Goal: Check status

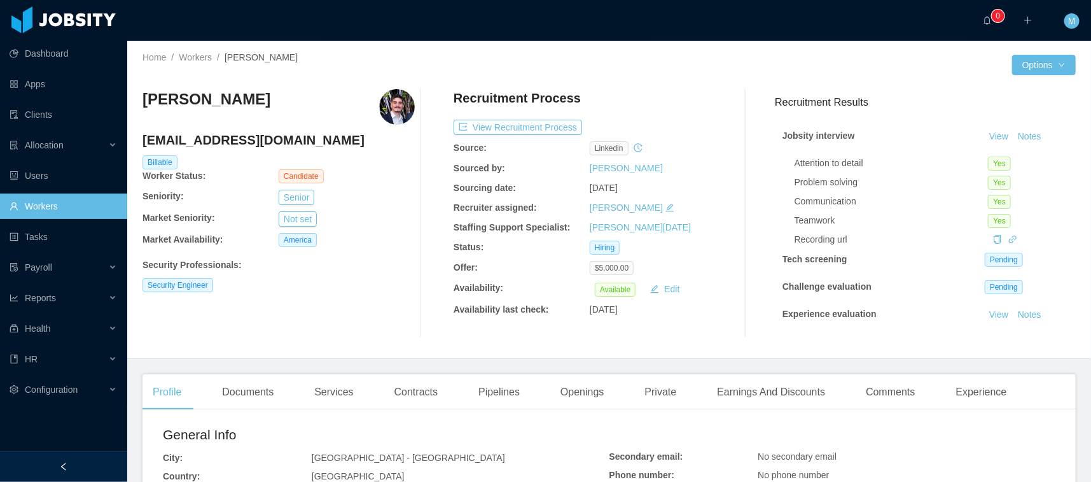
scroll to position [6, 0]
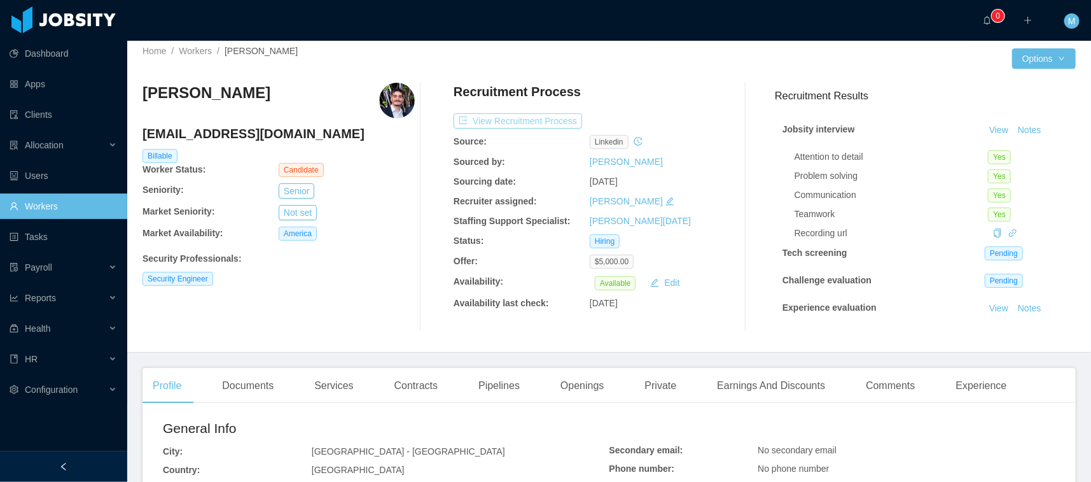
click at [561, 118] on button "View Recruitment Process" at bounding box center [518, 120] width 129 height 15
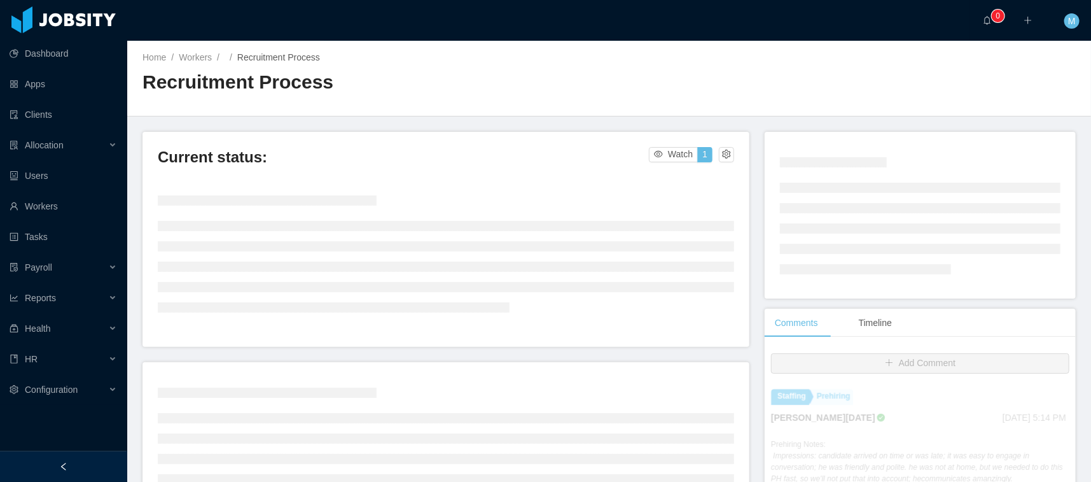
click at [717, 97] on div "Home / Workers / / Recruitment Process / Recruitment Process" at bounding box center [609, 79] width 964 height 76
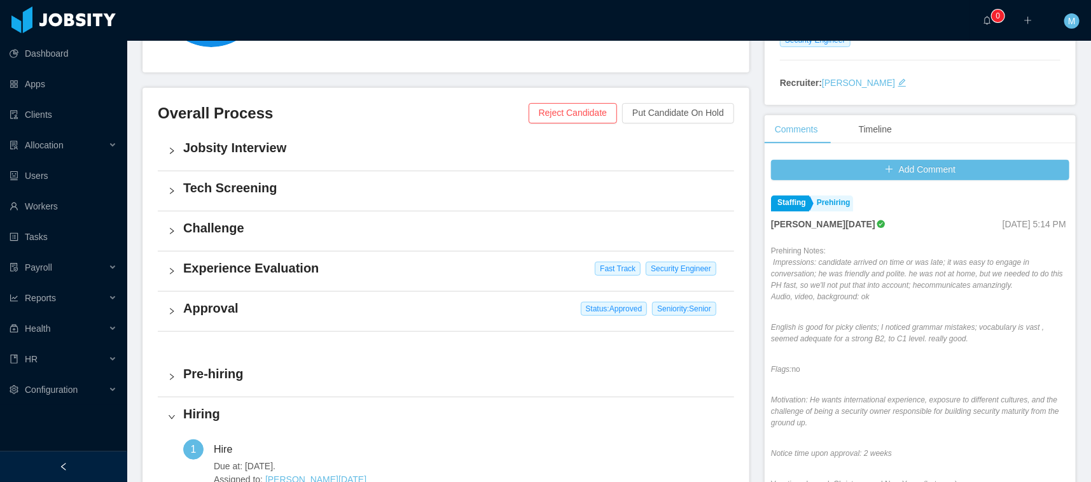
scroll to position [442, 0]
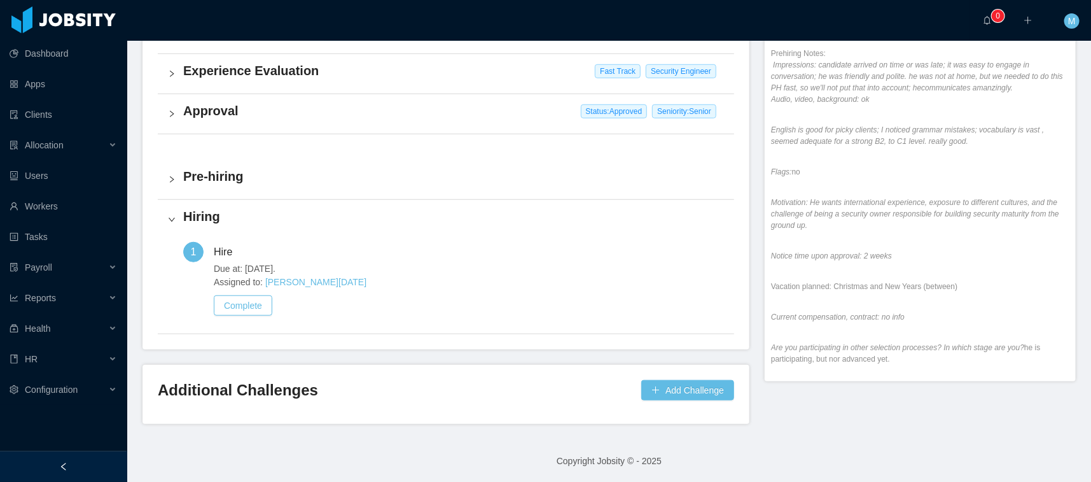
click at [209, 121] on div "Approval Status: Approved Seniority: Senior" at bounding box center [446, 113] width 576 height 39
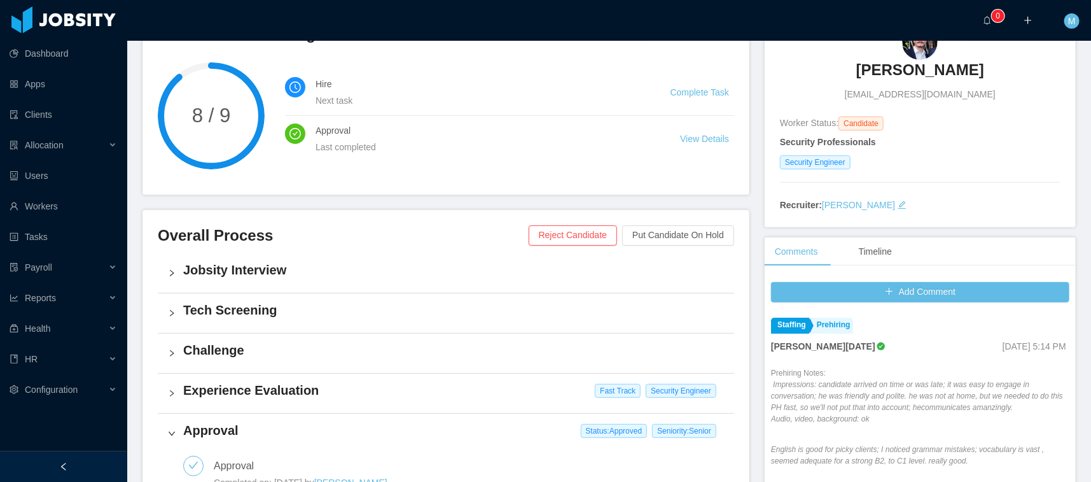
scroll to position [4, 0]
